Goal: Find specific page/section: Find specific page/section

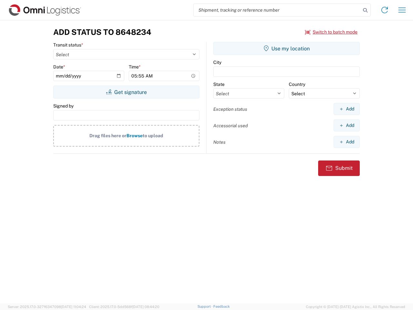
click at [277, 10] on input "search" at bounding box center [277, 10] width 167 height 12
click at [366, 10] on icon at bounding box center [365, 10] width 9 height 9
click at [385, 10] on icon at bounding box center [385, 10] width 10 height 10
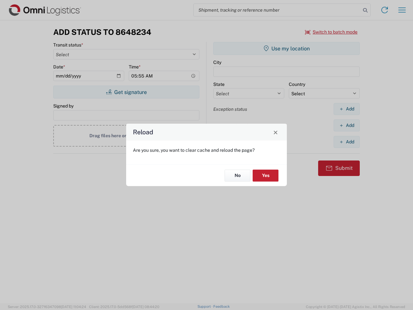
click at [402, 10] on div "Reload Are you sure, you want to clear cache and reload the page? No Yes" at bounding box center [206, 155] width 413 height 310
click at [332, 32] on div "Reload Are you sure, you want to clear cache and reload the page? No Yes" at bounding box center [206, 155] width 413 height 310
click at [126, 92] on div "Reload Are you sure, you want to clear cache and reload the page? No Yes" at bounding box center [206, 155] width 413 height 310
click at [287, 48] on div "Reload Are you sure, you want to clear cache and reload the page? No Yes" at bounding box center [206, 155] width 413 height 310
click at [347, 109] on div "Reload Are you sure, you want to clear cache and reload the page? No Yes" at bounding box center [206, 155] width 413 height 310
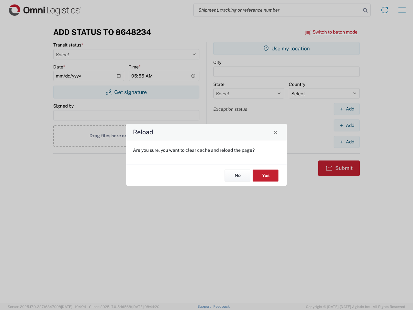
click at [347, 125] on div "Reload Are you sure, you want to clear cache and reload the page? No Yes" at bounding box center [206, 155] width 413 height 310
click at [347, 142] on div "Reload Are you sure, you want to clear cache and reload the page? No Yes" at bounding box center [206, 155] width 413 height 310
